Goal: Information Seeking & Learning: Learn about a topic

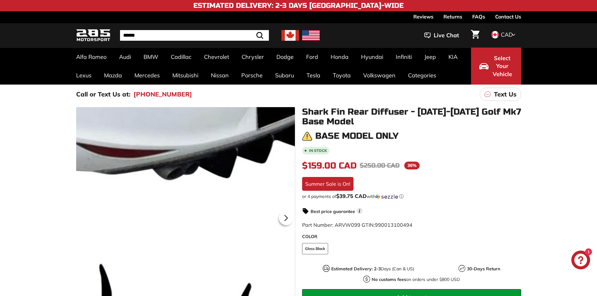
drag, startPoint x: 281, startPoint y: 192, endPoint x: 202, endPoint y: 186, distance: 79.6
click at [202, 186] on div at bounding box center [185, 217] width 219 height 220
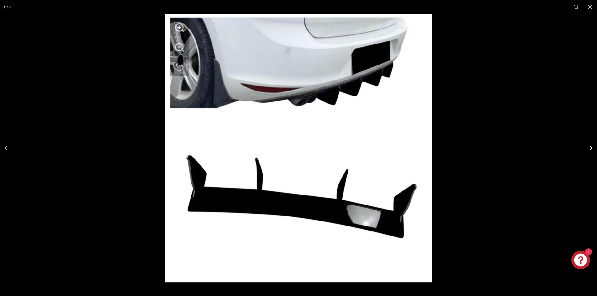
click at [587, 146] on button at bounding box center [586, 148] width 22 height 31
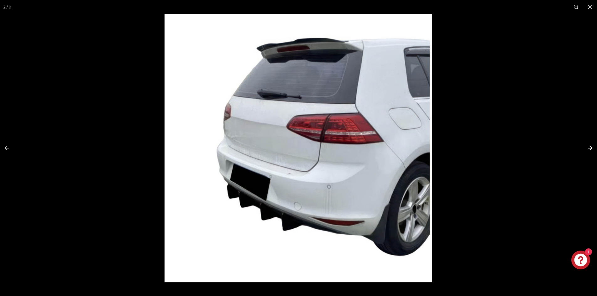
click at [589, 148] on button at bounding box center [586, 148] width 22 height 31
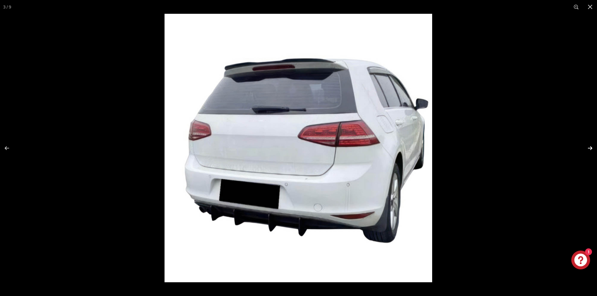
click at [589, 148] on button at bounding box center [586, 148] width 22 height 31
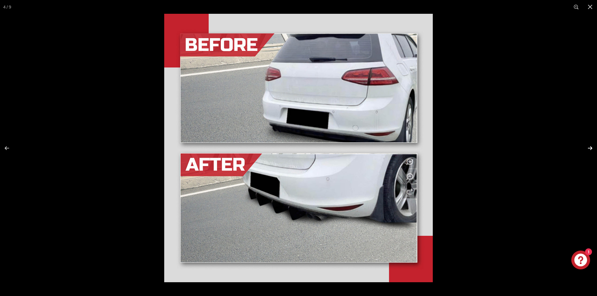
click at [589, 148] on button at bounding box center [586, 148] width 22 height 31
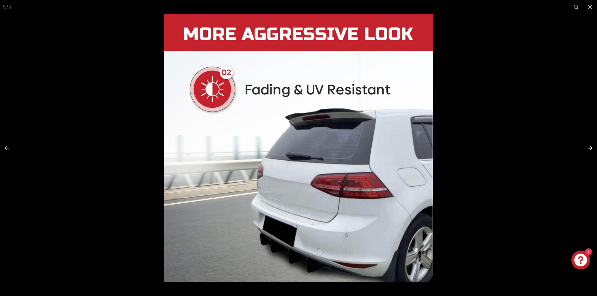
click at [589, 148] on button at bounding box center [586, 148] width 22 height 31
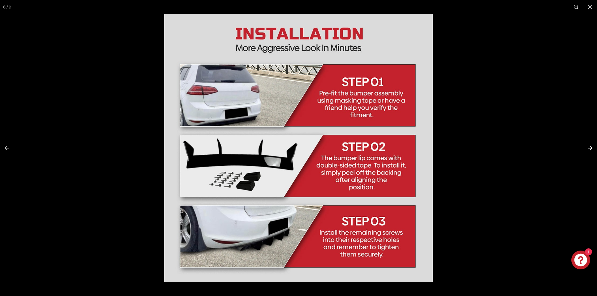
click at [589, 148] on button at bounding box center [586, 148] width 22 height 31
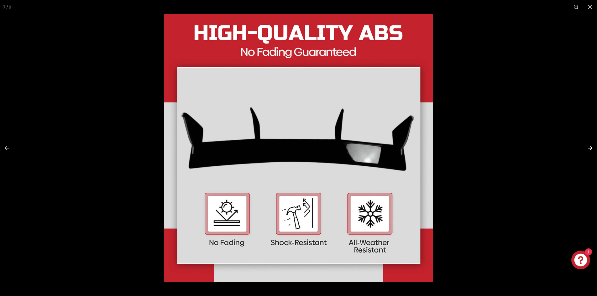
scroll to position [0, 85]
click at [589, 148] on button at bounding box center [586, 148] width 22 height 31
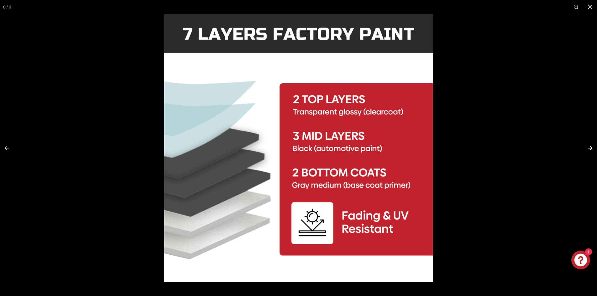
click at [589, 147] on button at bounding box center [586, 148] width 22 height 31
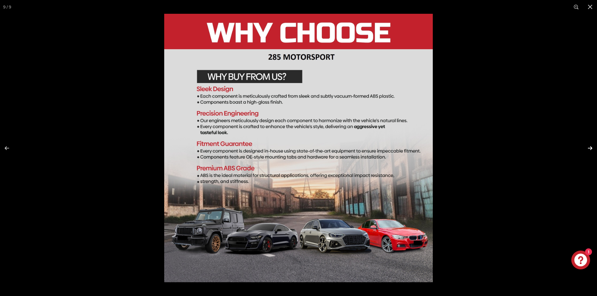
click at [588, 148] on button at bounding box center [586, 148] width 22 height 31
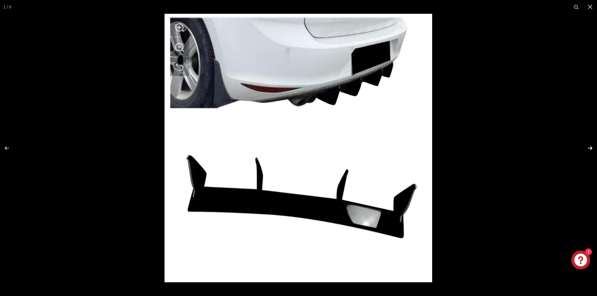
scroll to position [0, 0]
click at [588, 148] on button at bounding box center [586, 148] width 22 height 31
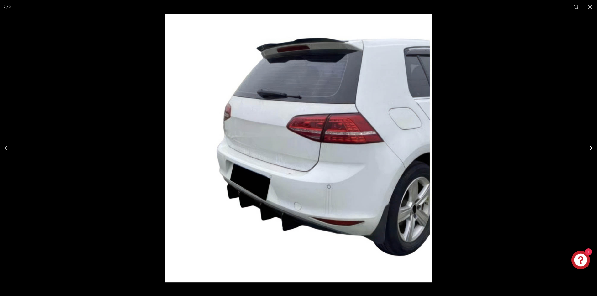
click at [588, 148] on button at bounding box center [586, 148] width 22 height 31
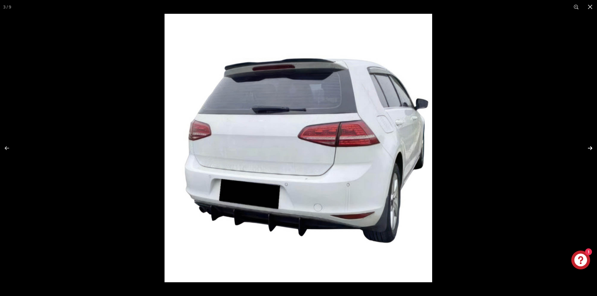
click at [588, 148] on button at bounding box center [586, 148] width 22 height 31
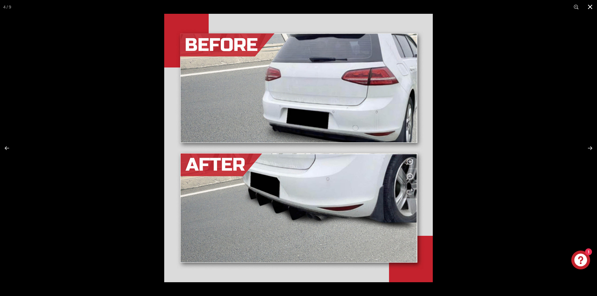
click at [588, 6] on button at bounding box center [591, 7] width 14 height 14
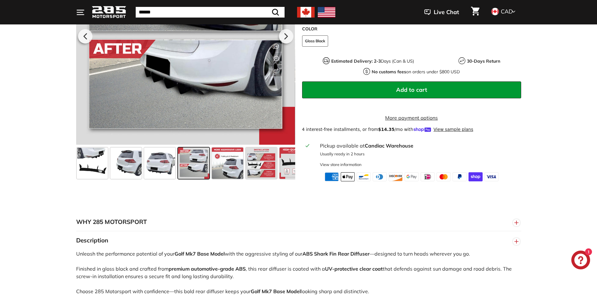
scroll to position [220, 0]
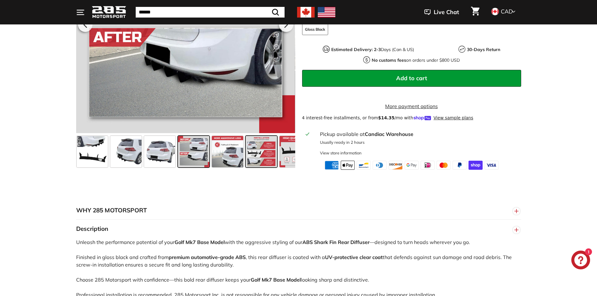
click at [259, 162] on span at bounding box center [261, 151] width 31 height 31
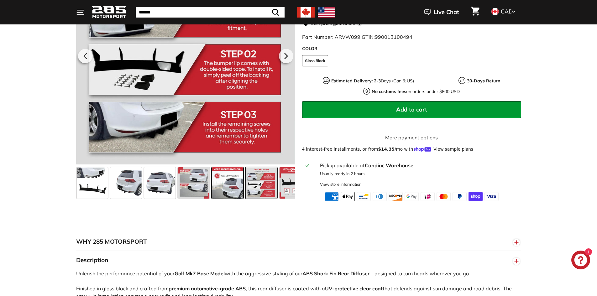
click at [226, 193] on span at bounding box center [227, 182] width 31 height 31
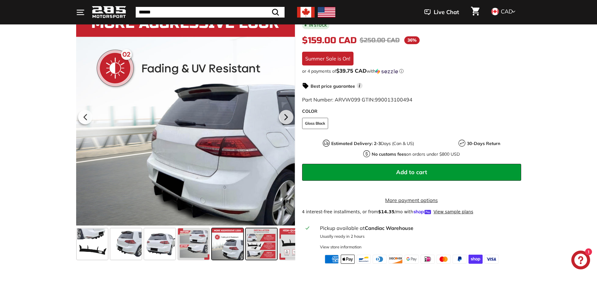
click at [260, 240] on span at bounding box center [261, 244] width 31 height 31
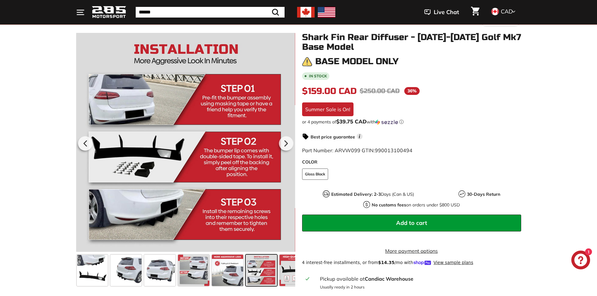
scroll to position [94, 0]
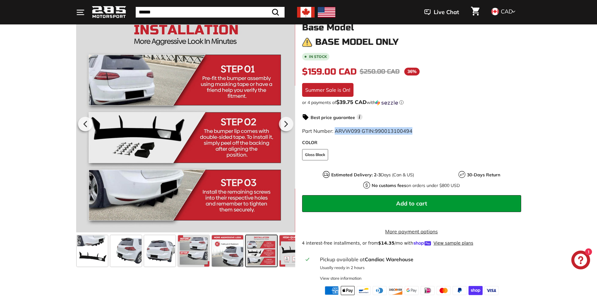
drag, startPoint x: 335, startPoint y: 130, endPoint x: 426, endPoint y: 130, distance: 91.3
click at [426, 130] on div "Part Number: ARVW099 GTIN: 990013100494" at bounding box center [411, 131] width 219 height 8
drag, startPoint x: 420, startPoint y: 127, endPoint x: 383, endPoint y: 129, distance: 37.0
click at [383, 129] on div "Part Number: ARVW099 GTIN: 990013100494" at bounding box center [411, 131] width 219 height 8
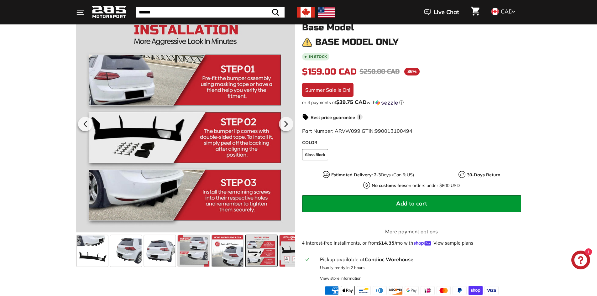
click at [383, 129] on span "990013100494" at bounding box center [394, 131] width 38 height 6
click at [97, 253] on span at bounding box center [92, 251] width 31 height 31
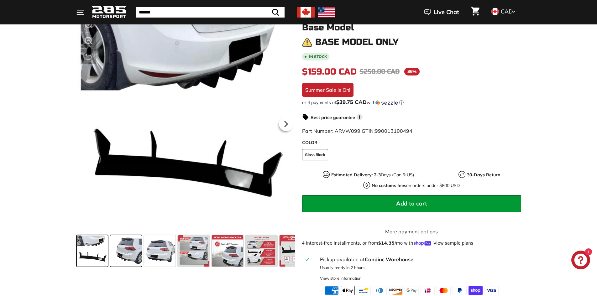
click at [121, 253] on span at bounding box center [125, 251] width 31 height 31
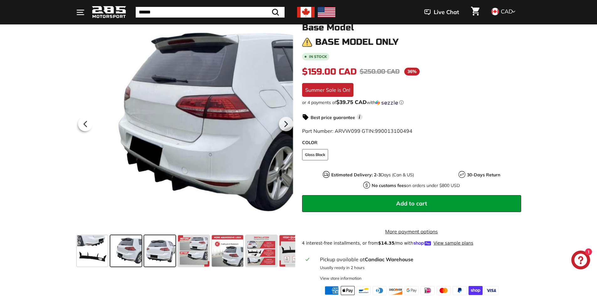
click at [148, 253] on span at bounding box center [159, 251] width 31 height 31
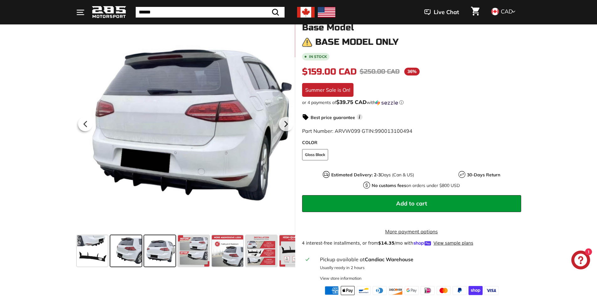
drag, startPoint x: 125, startPoint y: 254, endPoint x: 142, endPoint y: 250, distance: 17.0
click at [125, 254] on span at bounding box center [125, 251] width 31 height 31
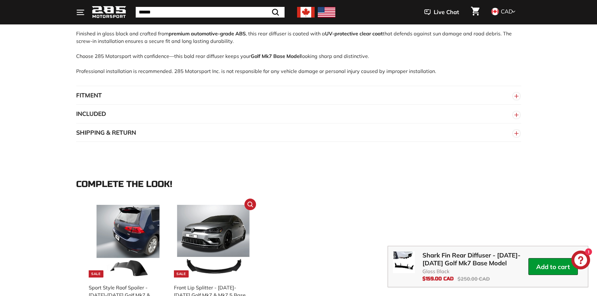
scroll to position [502, 0]
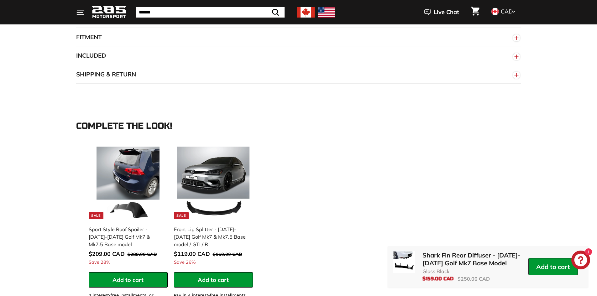
click at [119, 44] on button "FITMENT" at bounding box center [298, 37] width 445 height 19
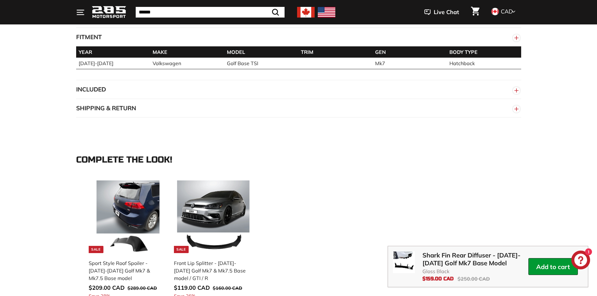
click at [121, 42] on button "FITMENT" at bounding box center [298, 37] width 445 height 19
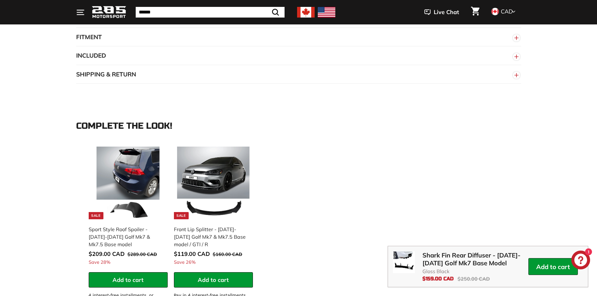
click at [118, 81] on button "SHIPPING & RETURN" at bounding box center [298, 74] width 445 height 19
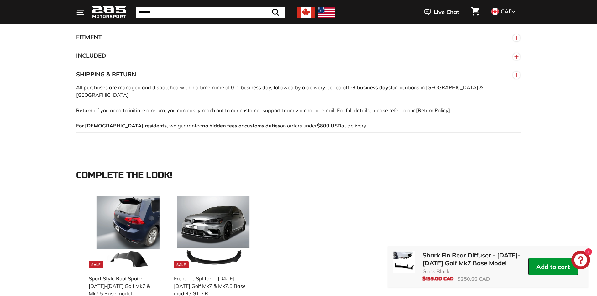
click at [123, 77] on button "SHIPPING & RETURN" at bounding box center [298, 74] width 445 height 19
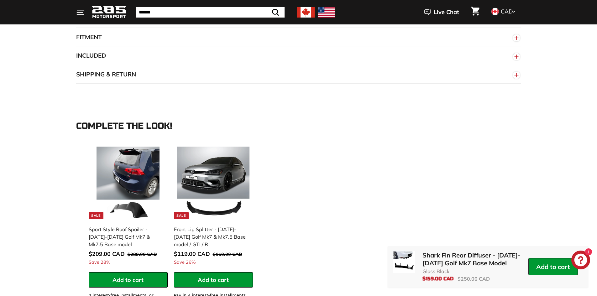
click at [128, 65] on button "INCLUDED" at bounding box center [298, 55] width 445 height 19
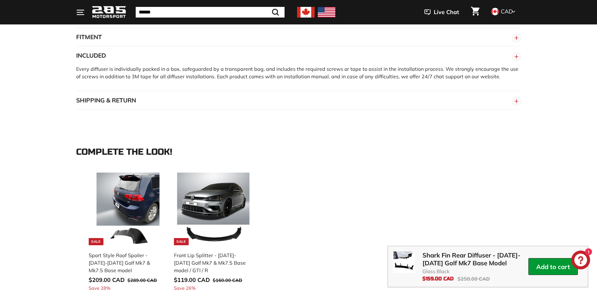
click at [133, 62] on button "INCLUDED" at bounding box center [298, 55] width 445 height 19
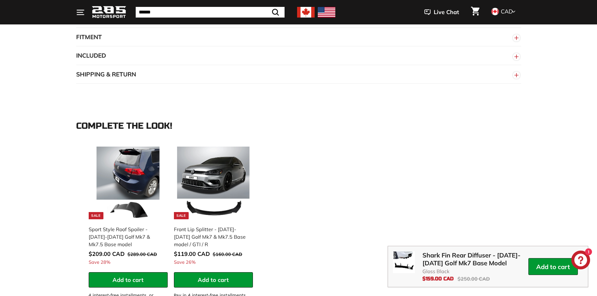
click at [144, 76] on button "SHIPPING & RETURN" at bounding box center [298, 74] width 445 height 19
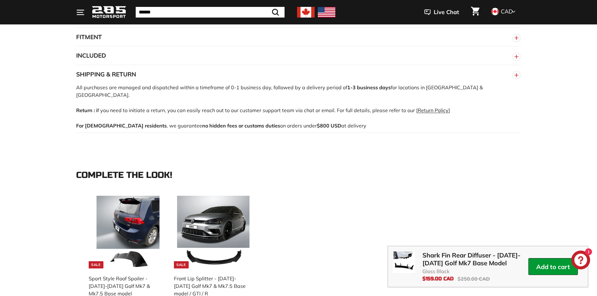
click at [144, 76] on button "SHIPPING & RETURN" at bounding box center [298, 74] width 445 height 19
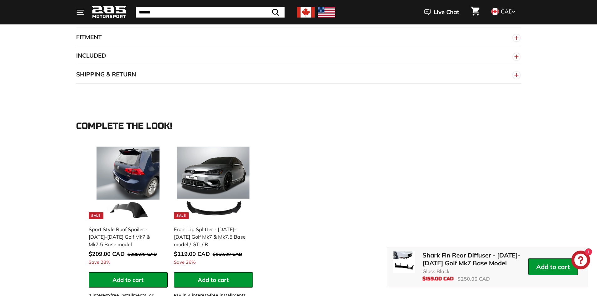
click at [144, 76] on button "SHIPPING & RETURN" at bounding box center [298, 74] width 445 height 19
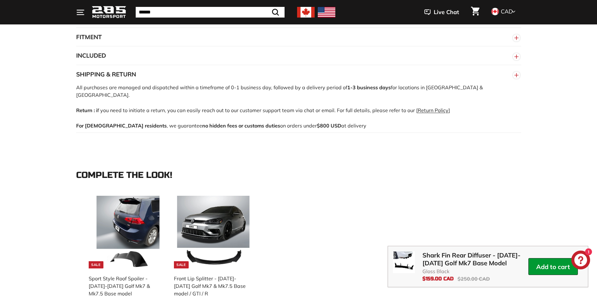
click at [144, 76] on button "SHIPPING & RETURN" at bounding box center [298, 74] width 445 height 19
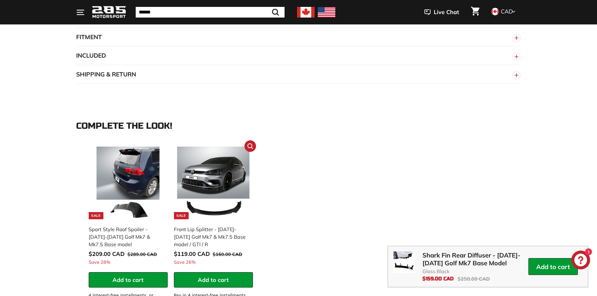
click at [219, 179] on img at bounding box center [213, 183] width 73 height 73
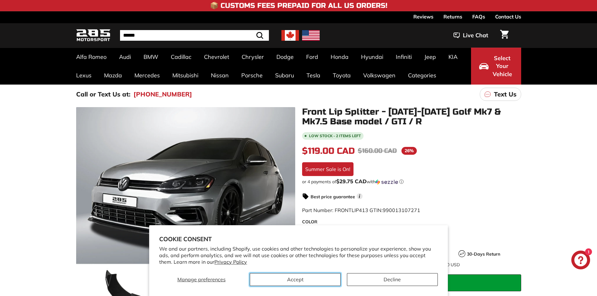
click at [307, 283] on button "Accept" at bounding box center [295, 279] width 91 height 13
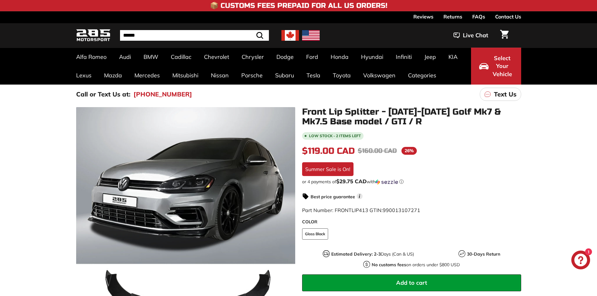
click at [299, 283] on div "Front Lip Splitter - 2015-2021 Golf Mk7 & Mk7.5 Base model / GTI / R Low stock …" at bounding box center [408, 240] width 226 height 267
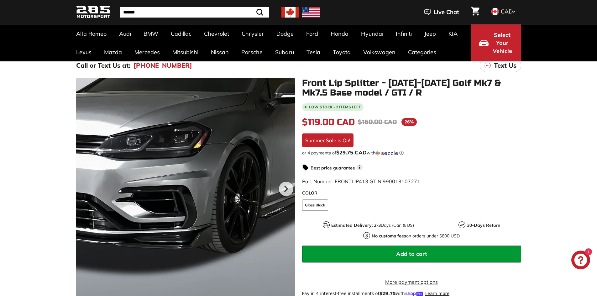
scroll to position [125, 0]
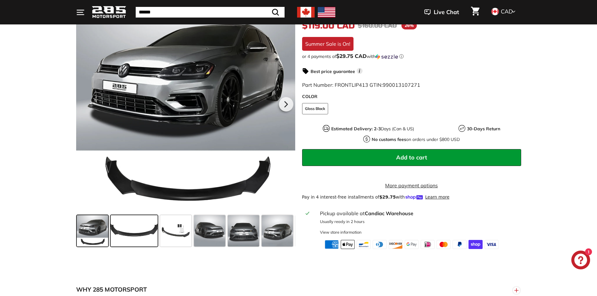
click at [151, 239] on span at bounding box center [134, 230] width 47 height 31
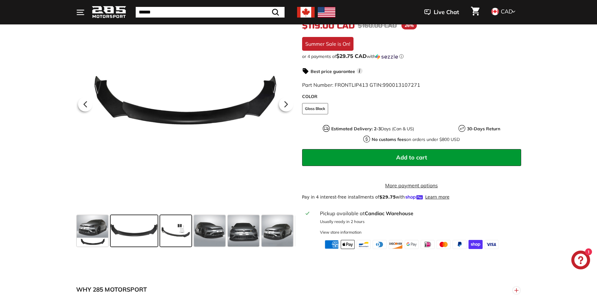
click at [168, 235] on span at bounding box center [175, 230] width 31 height 31
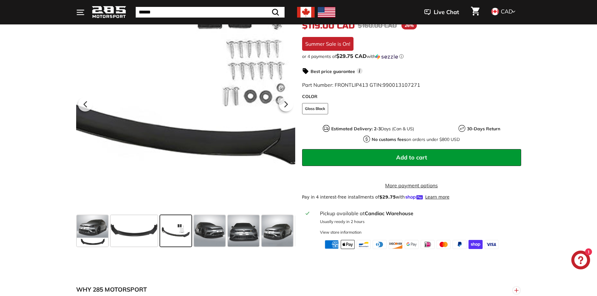
click at [199, 135] on div at bounding box center [185, 103] width 219 height 219
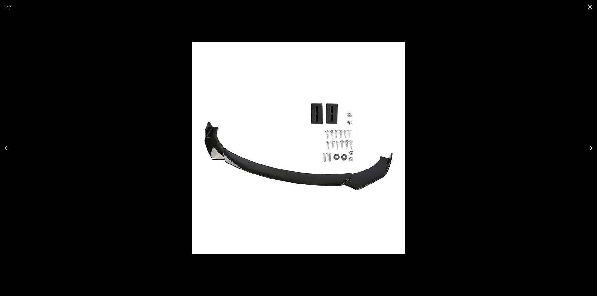
click at [593, 148] on button at bounding box center [586, 148] width 22 height 31
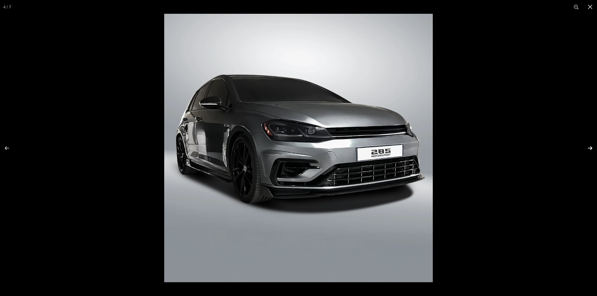
click at [593, 148] on button at bounding box center [586, 148] width 22 height 31
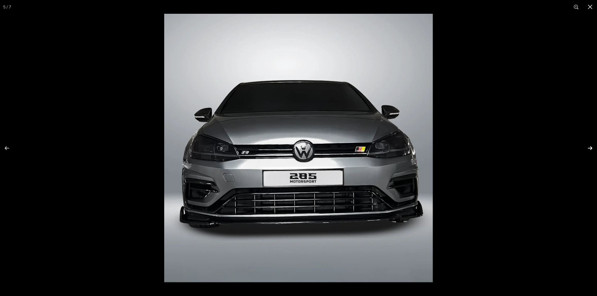
click at [593, 148] on button at bounding box center [586, 148] width 22 height 31
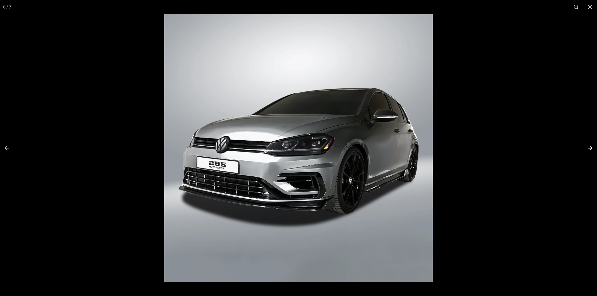
click at [593, 148] on button at bounding box center [586, 148] width 22 height 31
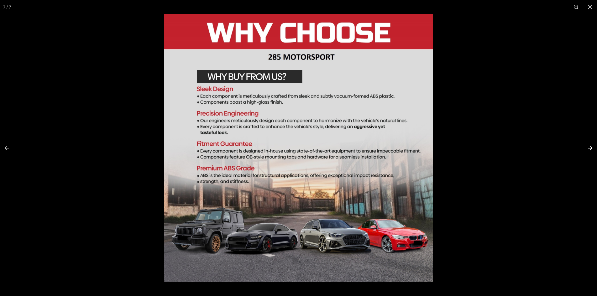
click at [594, 146] on button at bounding box center [586, 148] width 22 height 31
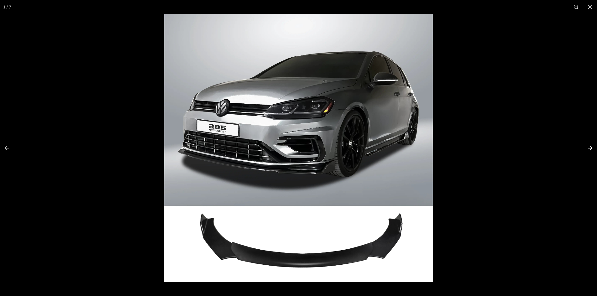
scroll to position [0, 0]
click at [594, 146] on button at bounding box center [586, 148] width 22 height 31
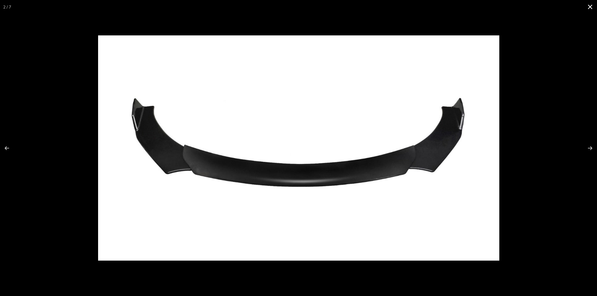
click at [591, 8] on button at bounding box center [591, 7] width 14 height 14
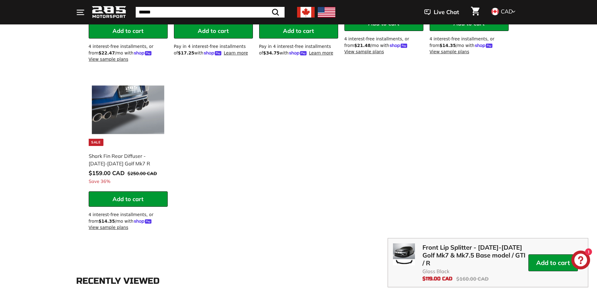
scroll to position [753, 0]
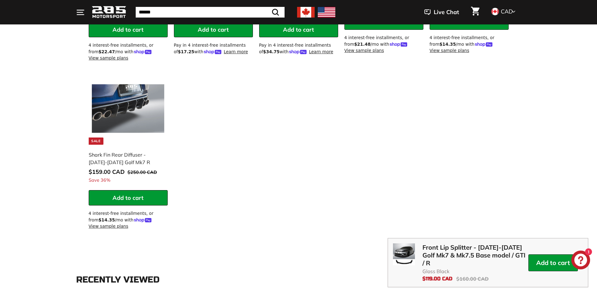
click at [257, 121] on div "**********" at bounding box center [299, 65] width 426 height 345
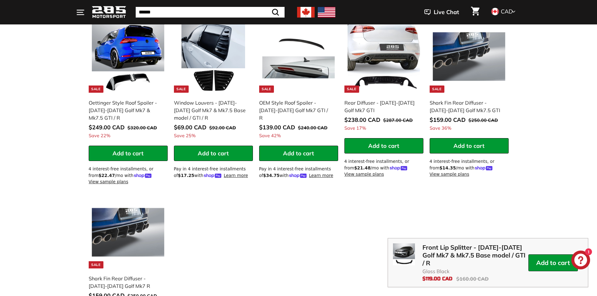
scroll to position [627, 0]
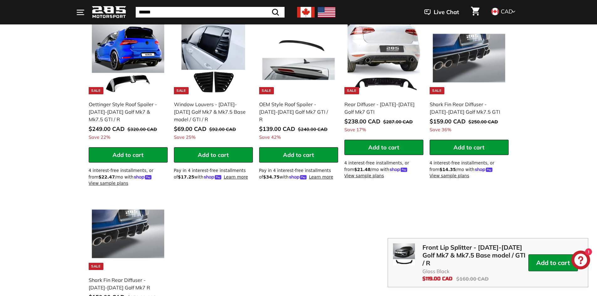
click at [304, 220] on div "**********" at bounding box center [299, 191] width 426 height 345
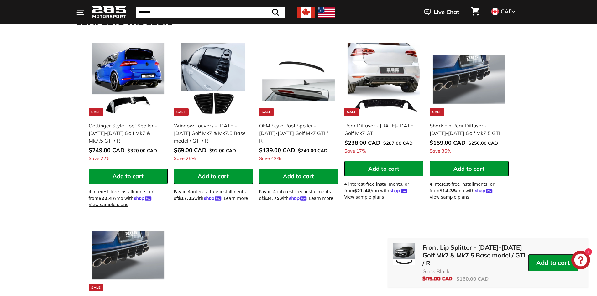
scroll to position [596, 0]
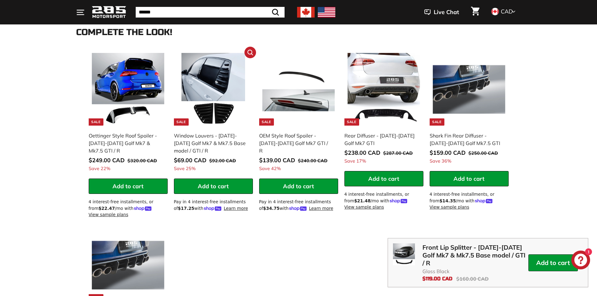
drag, startPoint x: 253, startPoint y: 79, endPoint x: 251, endPoint y: 84, distance: 4.7
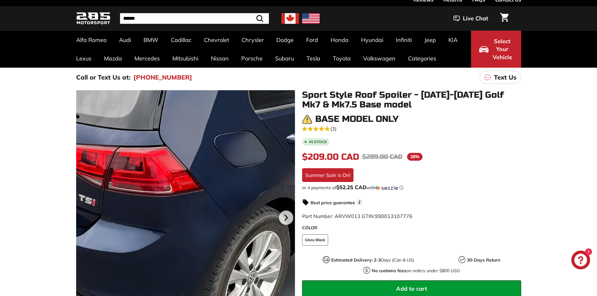
scroll to position [31, 0]
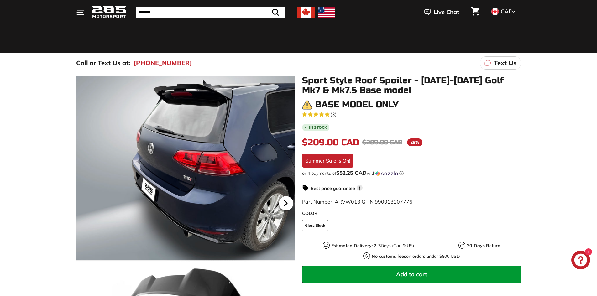
click at [284, 197] on icon at bounding box center [286, 203] width 14 height 14
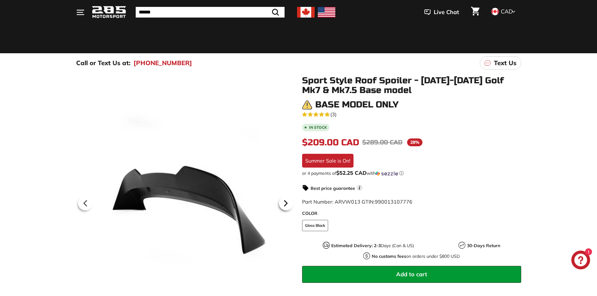
click at [284, 201] on icon at bounding box center [285, 203] width 3 height 5
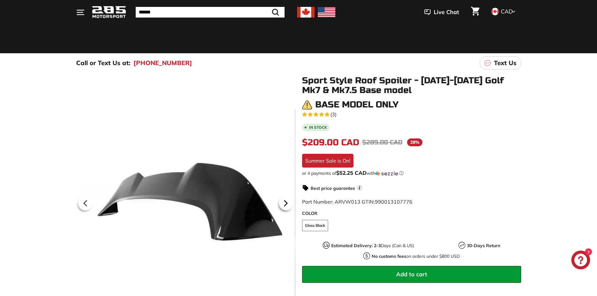
click at [284, 201] on icon at bounding box center [285, 203] width 3 height 5
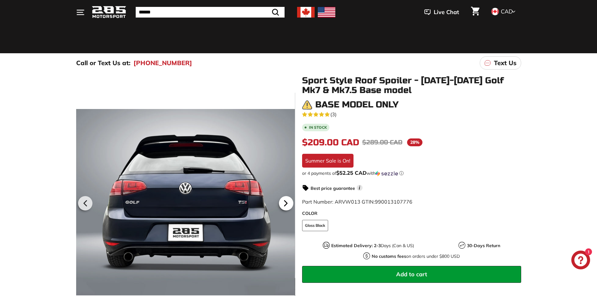
click at [284, 203] on icon at bounding box center [286, 203] width 14 height 14
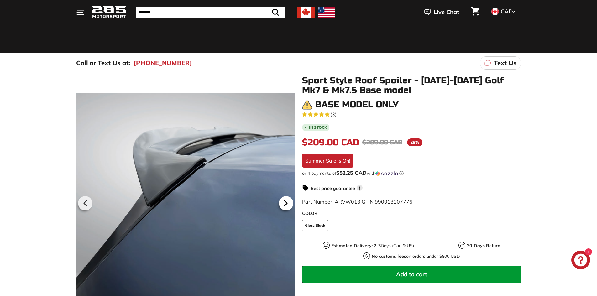
click at [284, 203] on icon at bounding box center [286, 203] width 14 height 14
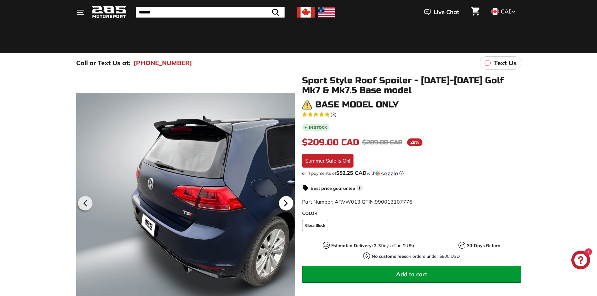
click at [284, 203] on icon at bounding box center [286, 203] width 14 height 14
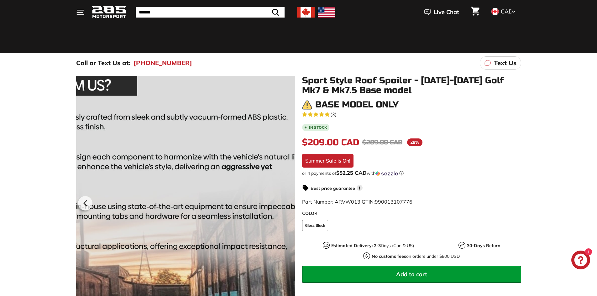
click at [284, 203] on div at bounding box center [185, 202] width 219 height 253
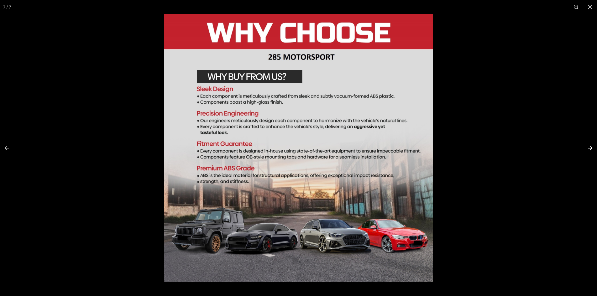
click at [587, 145] on button at bounding box center [586, 148] width 22 height 31
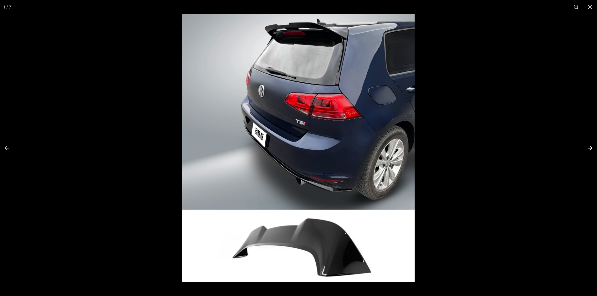
scroll to position [0, 0]
click at [585, 150] on button at bounding box center [586, 148] width 22 height 31
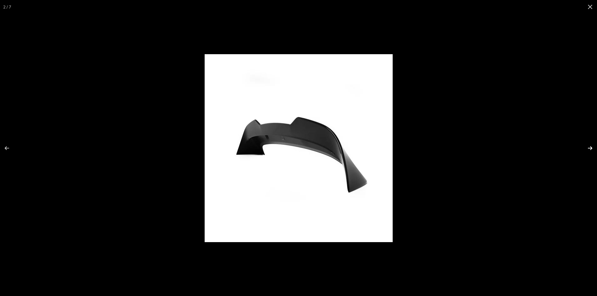
click at [585, 150] on button at bounding box center [586, 148] width 22 height 31
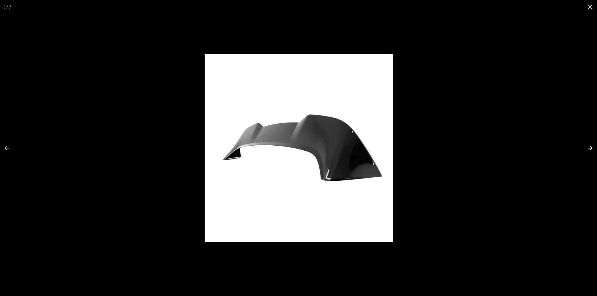
click at [585, 150] on button at bounding box center [586, 148] width 22 height 31
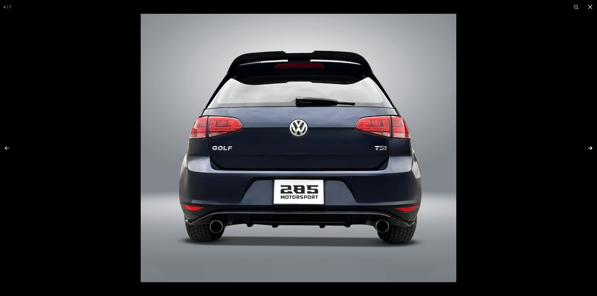
click at [585, 150] on button at bounding box center [586, 148] width 22 height 31
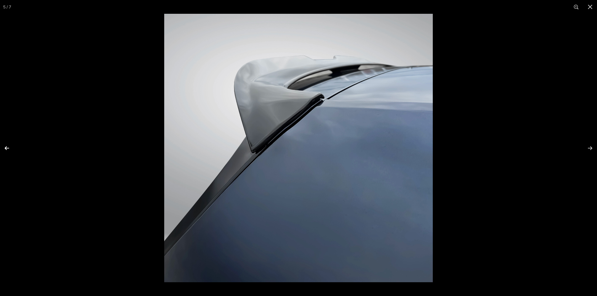
click at [3, 148] on button at bounding box center [11, 148] width 22 height 31
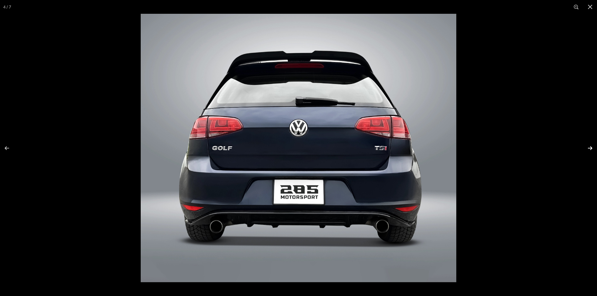
click at [593, 149] on button at bounding box center [586, 148] width 22 height 31
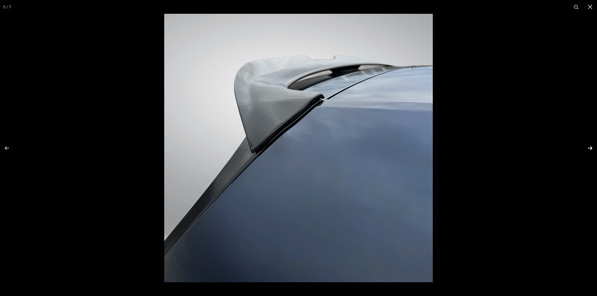
click at [591, 150] on button at bounding box center [586, 148] width 22 height 31
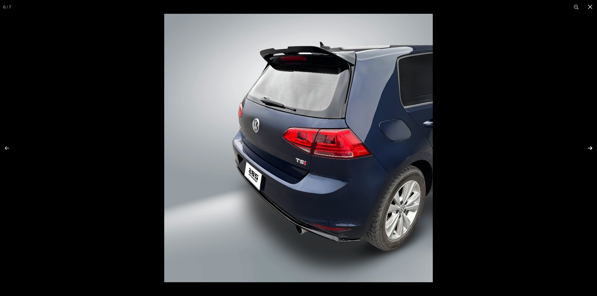
click at [591, 150] on button at bounding box center [586, 148] width 22 height 31
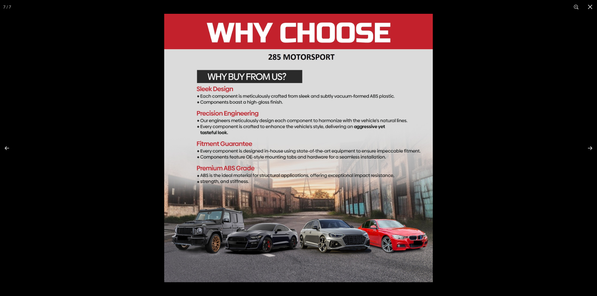
scroll to position [0, 19]
click at [593, 8] on button at bounding box center [591, 7] width 14 height 14
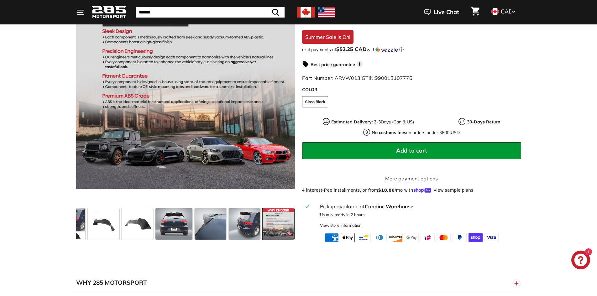
scroll to position [157, 0]
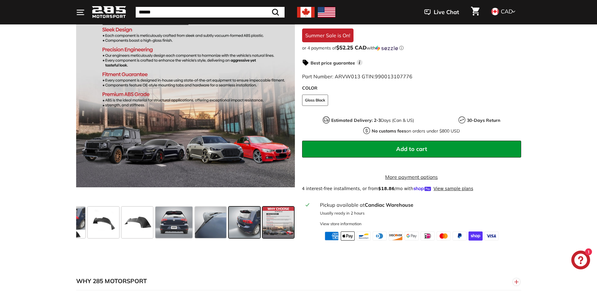
click at [251, 231] on span at bounding box center [244, 222] width 31 height 31
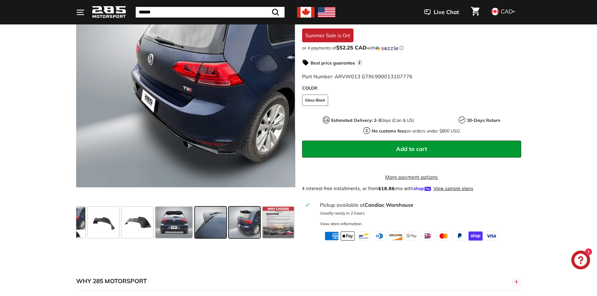
click at [227, 230] on div at bounding box center [211, 223] width 34 height 34
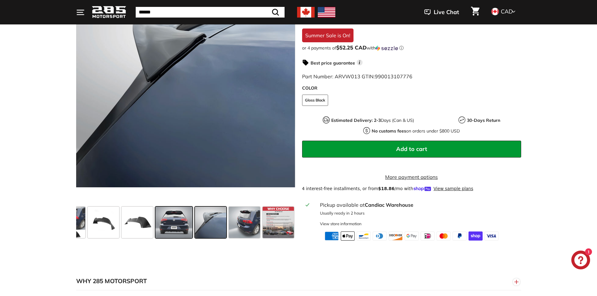
click at [180, 230] on span at bounding box center [174, 222] width 37 height 31
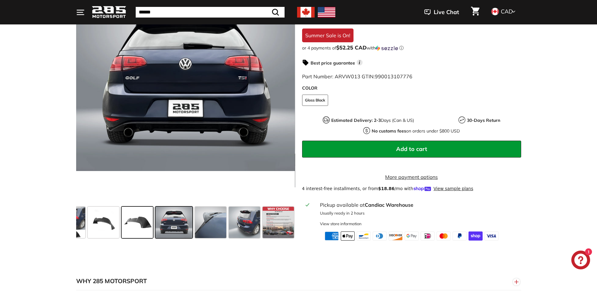
click at [146, 227] on span at bounding box center [137, 222] width 31 height 31
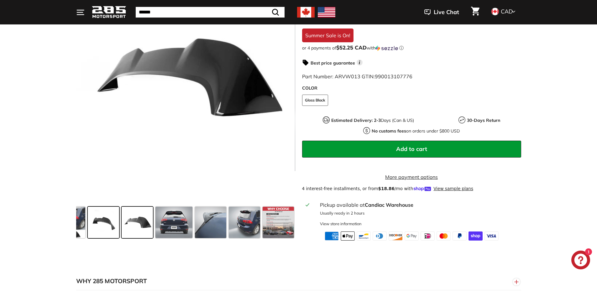
click at [110, 225] on span at bounding box center [103, 222] width 31 height 31
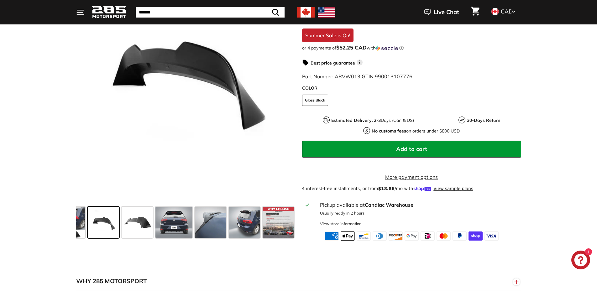
click at [74, 230] on div ".cls-1{fill:none;stroke:#000;stroke-miterlimit:10;stroke-width:2px} .cls-1{fill…" at bounding box center [182, 95] width 226 height 289
click at [82, 229] on span at bounding box center [71, 222] width 27 height 31
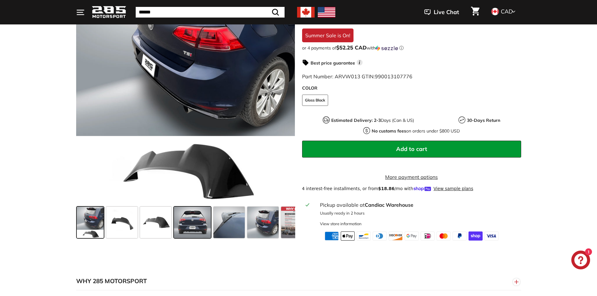
click at [196, 232] on span at bounding box center [192, 222] width 37 height 31
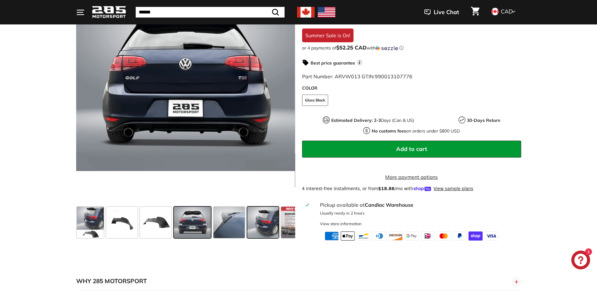
click at [268, 226] on span at bounding box center [262, 222] width 31 height 31
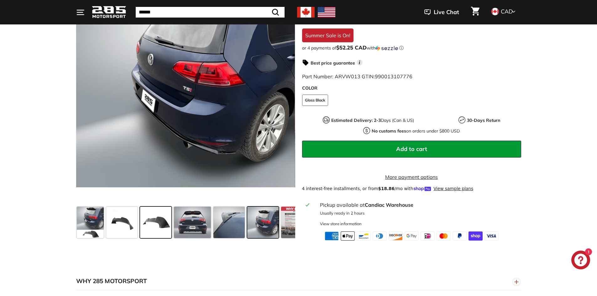
click at [140, 224] on div at bounding box center [156, 223] width 34 height 34
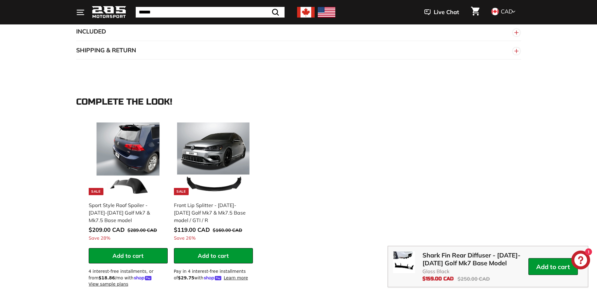
drag, startPoint x: 437, startPoint y: 88, endPoint x: 416, endPoint y: 77, distance: 24.0
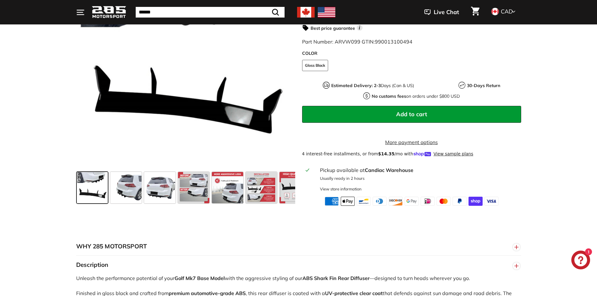
scroll to position [181, 0]
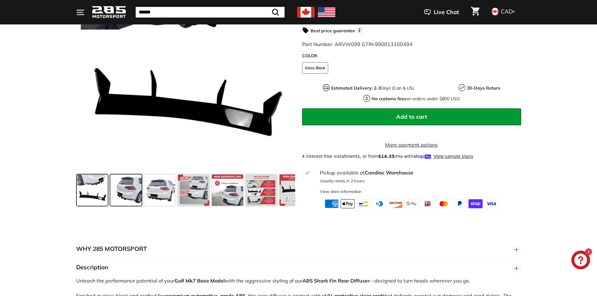
click at [127, 201] on span at bounding box center [125, 190] width 31 height 31
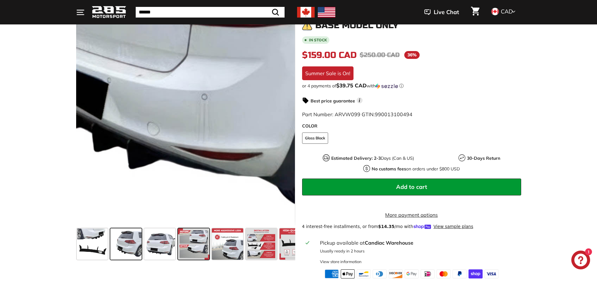
scroll to position [118, 0]
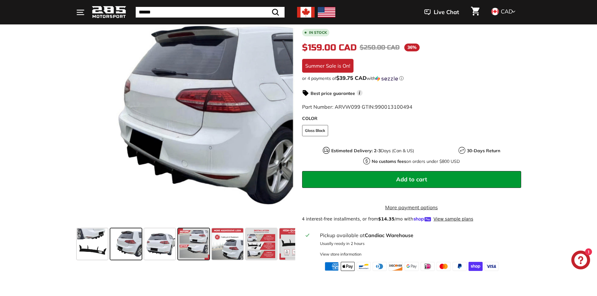
click at [179, 241] on span at bounding box center [193, 244] width 31 height 31
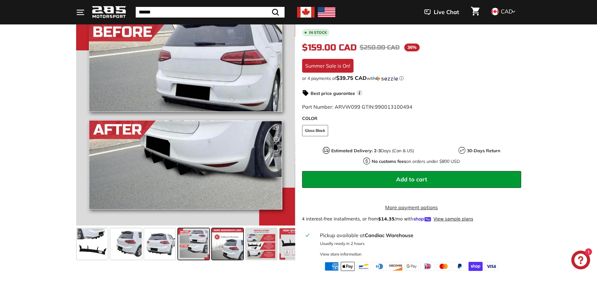
click at [242, 244] on span at bounding box center [227, 244] width 31 height 31
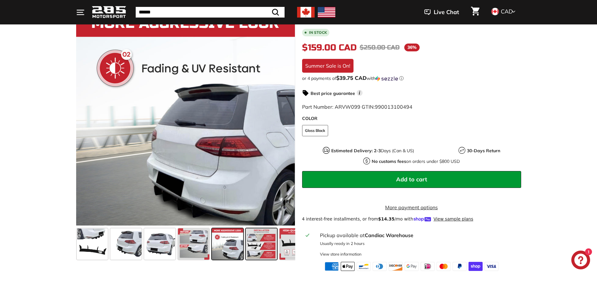
click at [267, 249] on span at bounding box center [261, 244] width 31 height 31
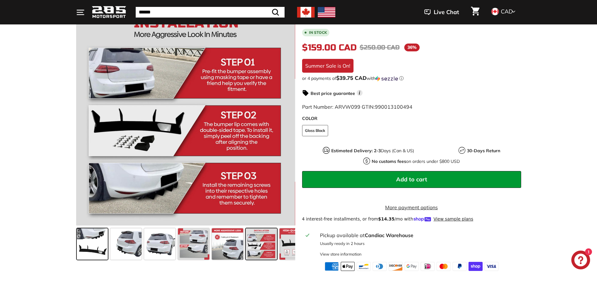
click at [83, 239] on span at bounding box center [92, 244] width 31 height 31
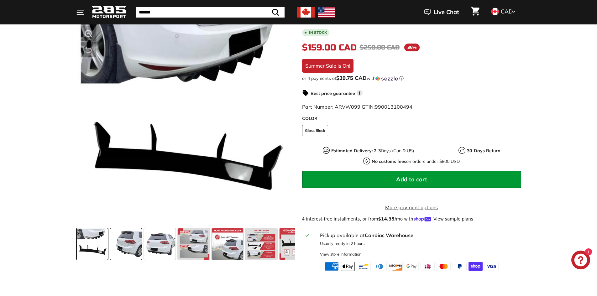
click at [135, 244] on span at bounding box center [125, 244] width 31 height 31
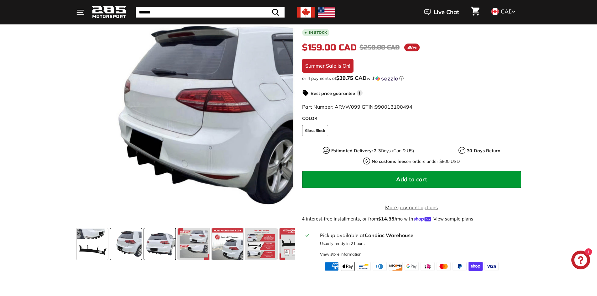
click at [168, 245] on span at bounding box center [159, 244] width 31 height 31
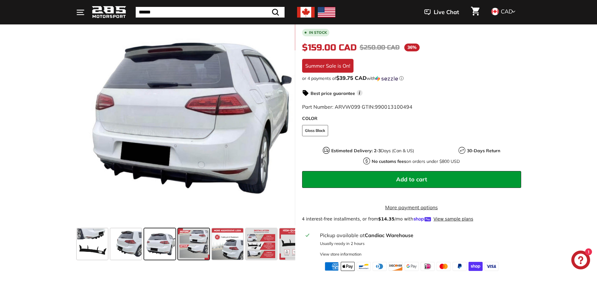
click at [191, 249] on span at bounding box center [193, 244] width 31 height 31
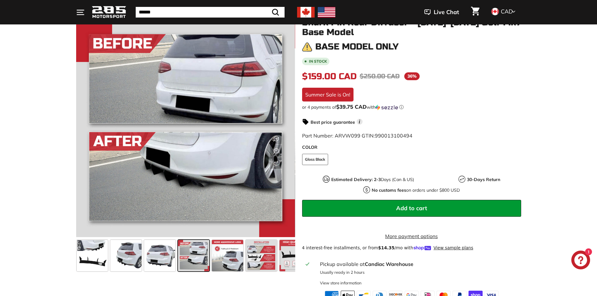
scroll to position [56, 0]
